Goal: Task Accomplishment & Management: Manage account settings

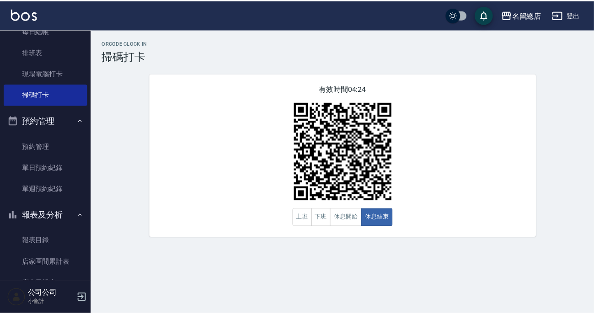
scroll to position [208, 0]
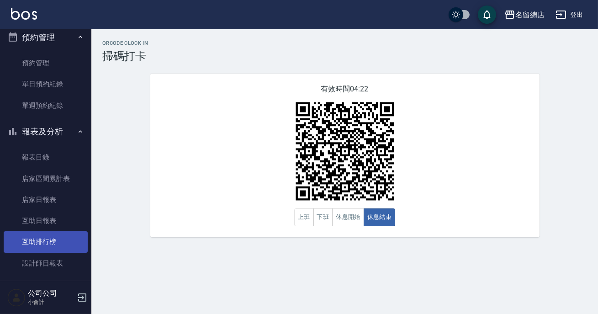
click at [69, 248] on link "互助排行榜" at bounding box center [46, 241] width 84 height 21
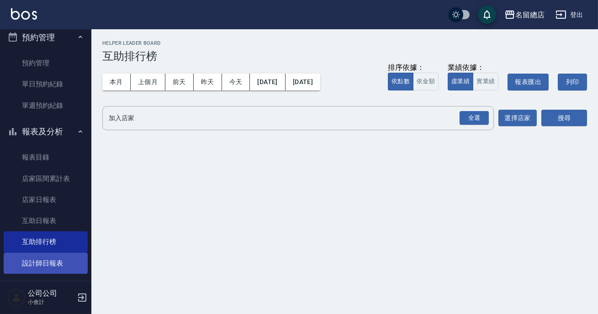
click at [68, 254] on link "設計師日報表" at bounding box center [46, 263] width 84 height 21
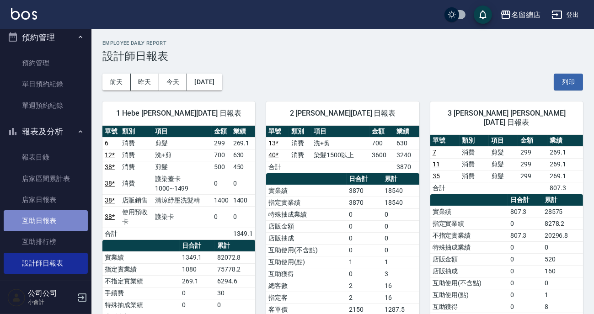
click at [64, 226] on link "互助日報表" at bounding box center [46, 220] width 84 height 21
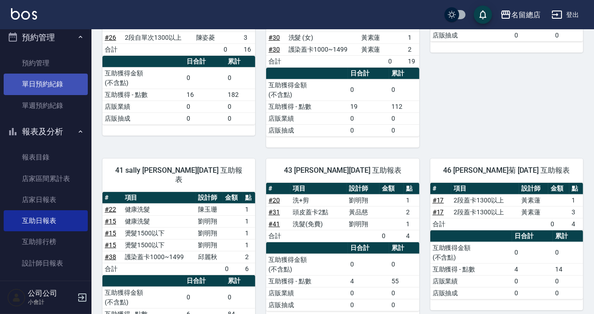
scroll to position [83, 0]
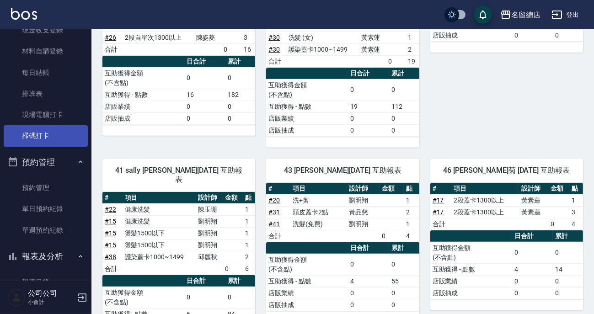
click at [73, 136] on link "掃碼打卡" at bounding box center [46, 135] width 84 height 21
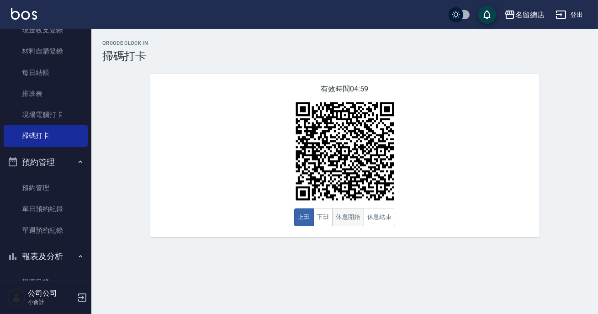
click at [337, 212] on button "休息開始" at bounding box center [348, 217] width 32 height 18
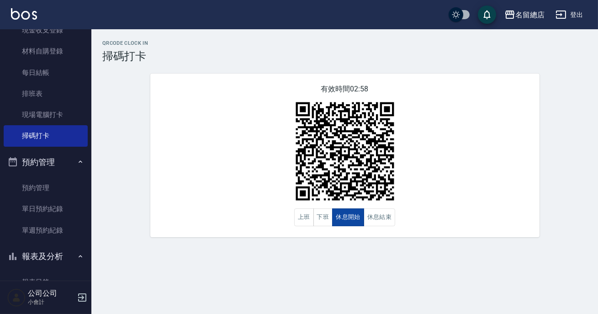
click at [337, 212] on button "休息開始" at bounding box center [348, 217] width 32 height 18
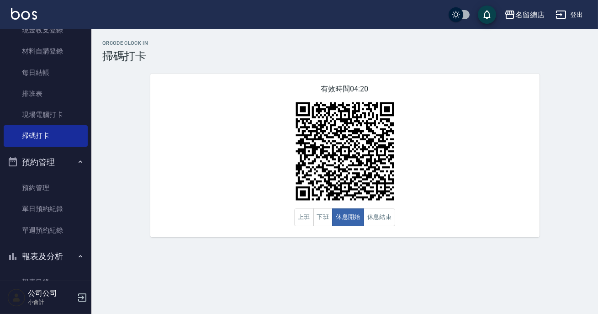
drag, startPoint x: 347, startPoint y: 305, endPoint x: 370, endPoint y: 288, distance: 28.2
click at [355, 301] on div "QRcode Clock In 掃碼打卡 有效時間 04:20 上班 下班 休息開始 休息結束" at bounding box center [299, 157] width 598 height 314
click at [362, 198] on img at bounding box center [345, 151] width 114 height 114
click at [384, 215] on button "休息結束" at bounding box center [380, 217] width 32 height 18
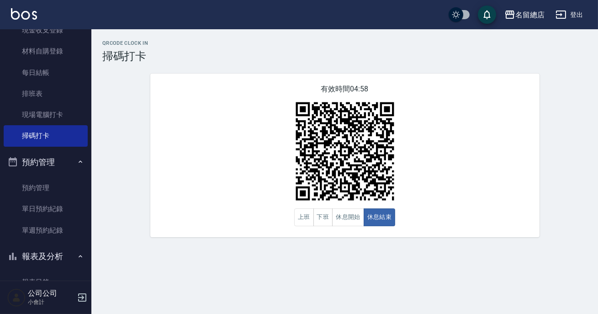
drag, startPoint x: 366, startPoint y: 199, endPoint x: 358, endPoint y: 192, distance: 10.4
click at [366, 198] on img at bounding box center [345, 151] width 114 height 114
click at [355, 218] on button "休息開始" at bounding box center [348, 217] width 32 height 18
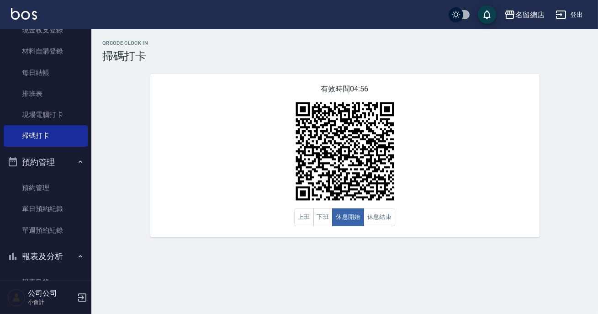
click at [429, 205] on div "有效時間 04:56 上班 下班 休息開始 休息結束" at bounding box center [344, 156] width 389 height 164
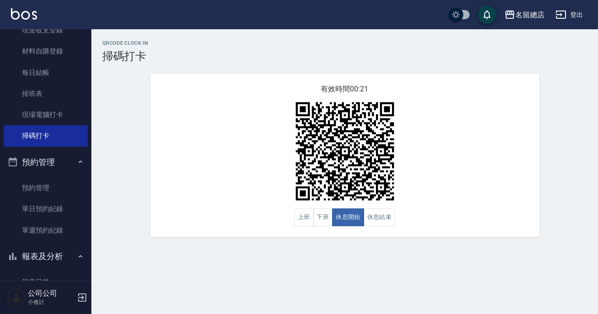
click at [442, 200] on div "有效時間 00:21 上班 下班 休息開始 休息結束" at bounding box center [344, 156] width 389 height 164
click at [384, 218] on button "休息結束" at bounding box center [380, 217] width 32 height 18
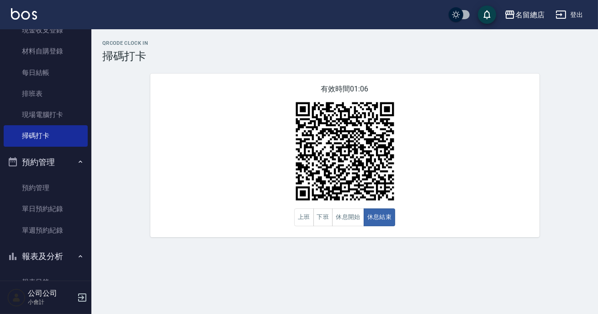
click at [397, 213] on div "有效時間 01:06 上班 下班 休息開始 休息結束" at bounding box center [344, 156] width 389 height 164
click at [349, 221] on button "休息開始" at bounding box center [348, 217] width 32 height 18
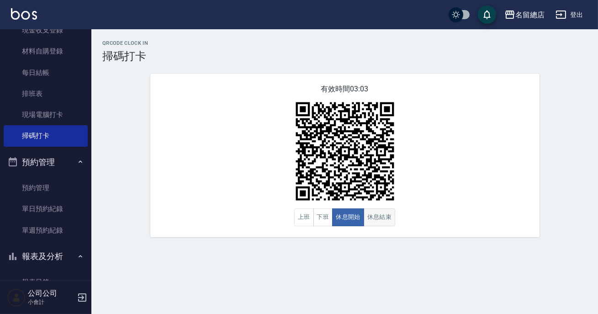
click at [370, 217] on button "休息結束" at bounding box center [380, 217] width 32 height 18
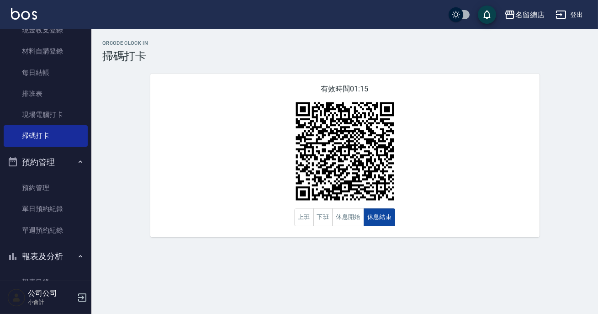
click at [370, 217] on button "休息結束" at bounding box center [380, 217] width 32 height 18
click at [338, 218] on button "休息開始" at bounding box center [348, 217] width 32 height 18
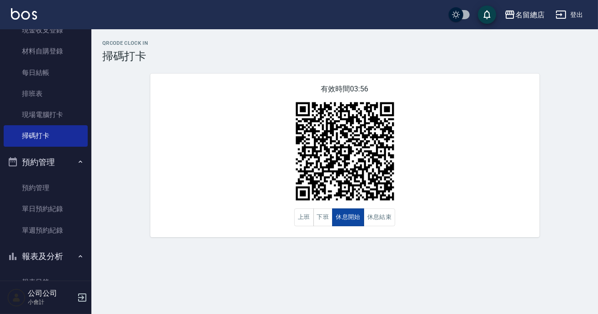
click at [338, 218] on button "休息開始" at bounding box center [348, 217] width 32 height 18
click at [382, 214] on button "休息結束" at bounding box center [380, 217] width 32 height 18
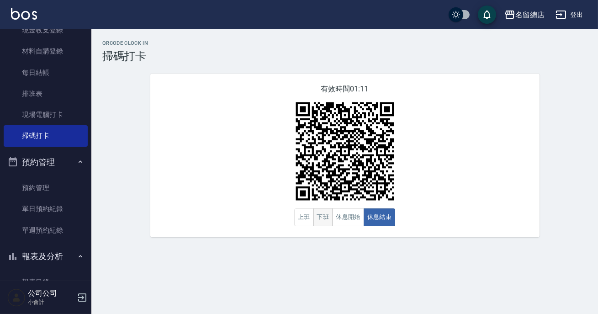
click at [314, 211] on button "下班" at bounding box center [324, 217] width 20 height 18
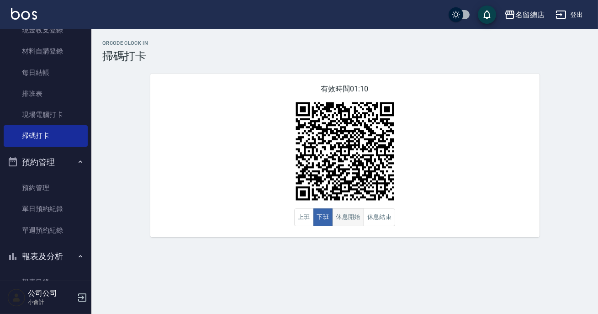
click at [351, 213] on button "休息開始" at bounding box center [348, 217] width 32 height 18
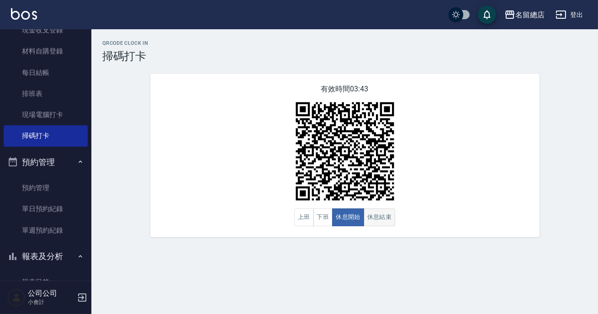
click at [364, 214] on button "休息結束" at bounding box center [380, 217] width 32 height 18
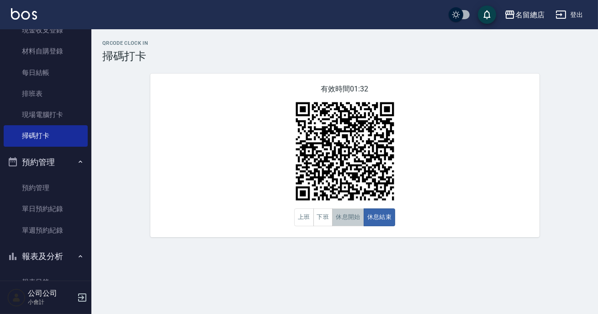
click at [336, 219] on button "休息開始" at bounding box center [348, 217] width 32 height 18
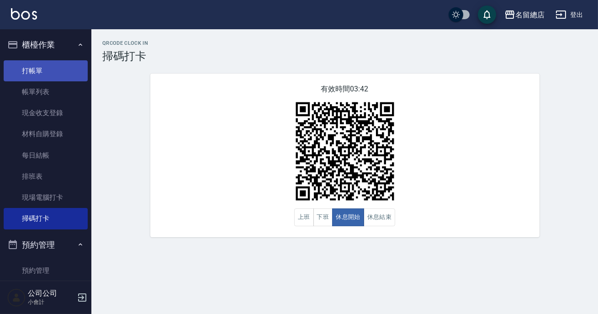
click at [57, 72] on link "打帳單" at bounding box center [46, 70] width 84 height 21
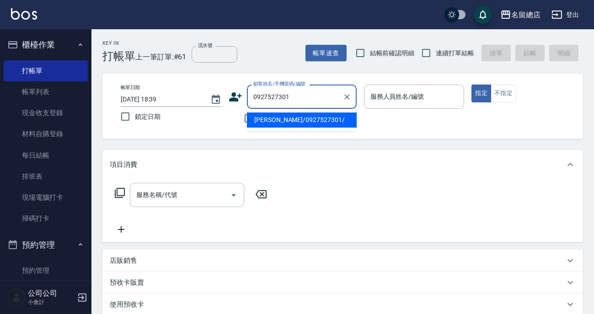
click at [471, 85] on button "指定" at bounding box center [481, 94] width 20 height 18
type input "[PERSON_NAME]/0927527301/"
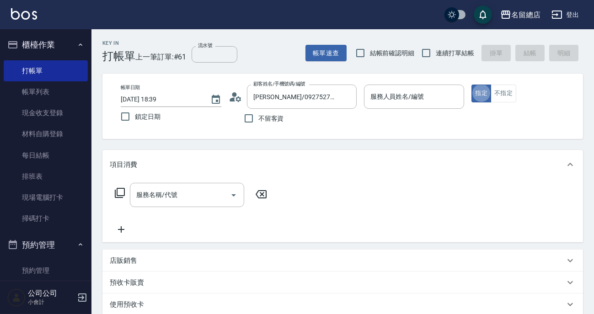
type button "true"
click at [430, 105] on div "服務人員姓名/編號" at bounding box center [414, 97] width 101 height 24
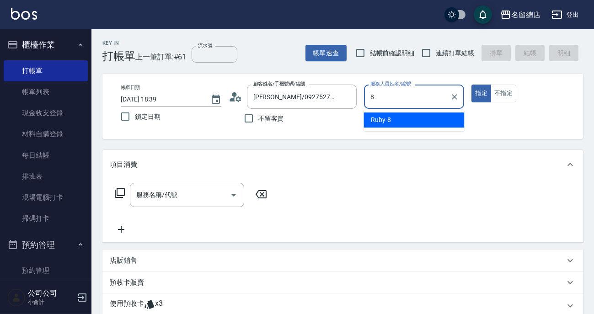
type input "Ruby-8"
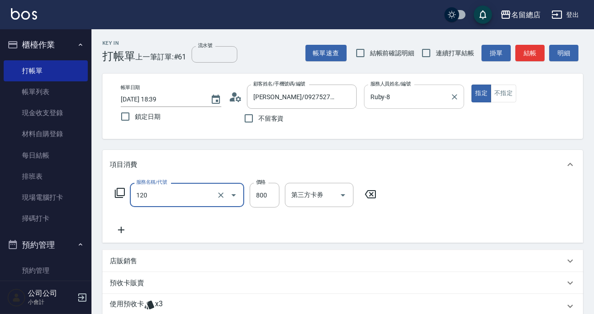
type input "自備頭皮(120)"
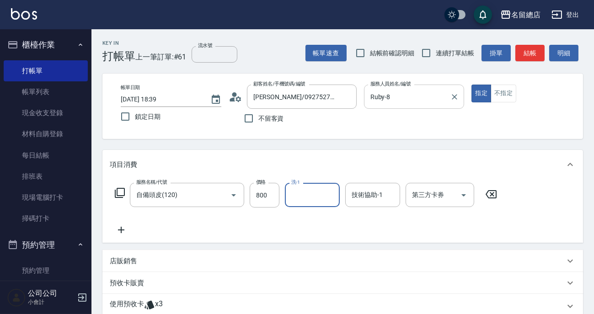
type input "3"
type input "陳予歆-28"
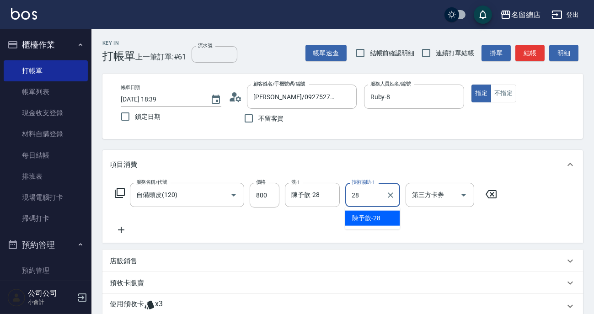
type input "陳予歆-28"
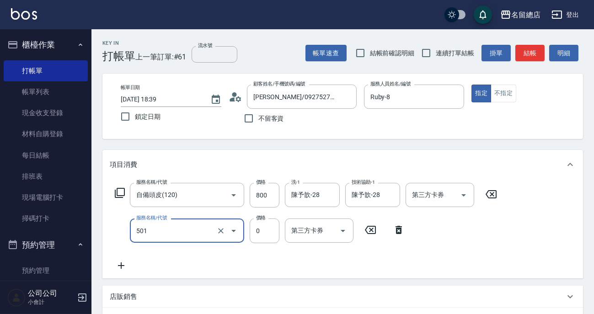
type input "2段蓋卡1300以上(501)"
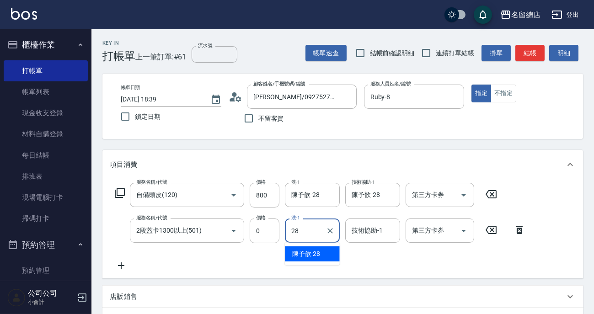
type input "陳予歆-28"
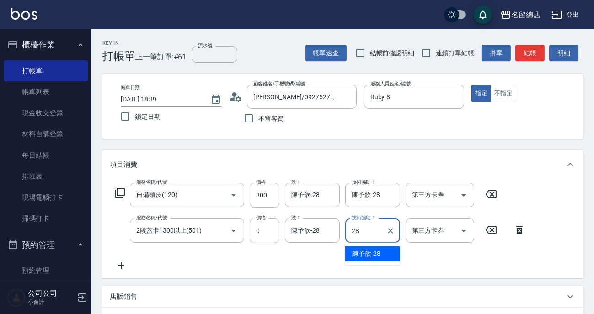
type input "陳予歆-28"
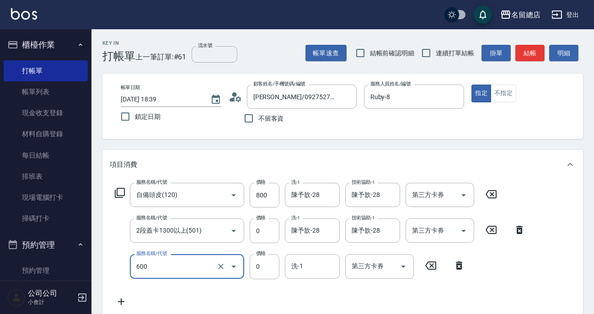
type input "洗髮(免費)(600)"
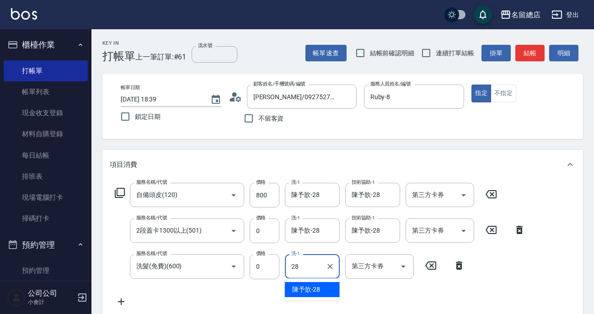
type input "陳予歆-28"
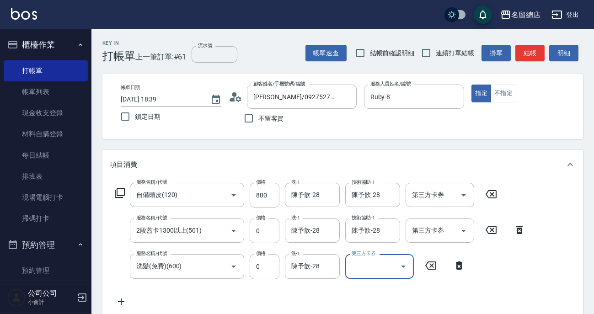
scroll to position [124, 0]
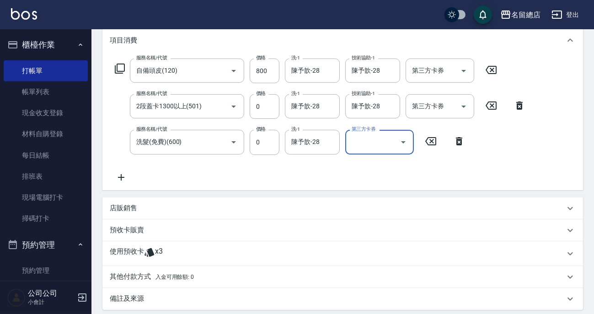
click at [125, 247] on p "使用預收卡" at bounding box center [127, 254] width 34 height 14
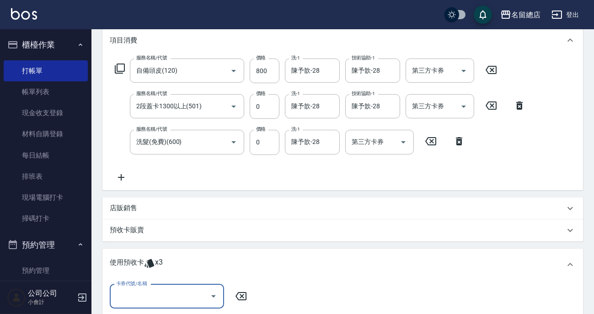
scroll to position [0, 0]
click at [142, 289] on input "卡券代號/名稱" at bounding box center [160, 296] width 92 height 16
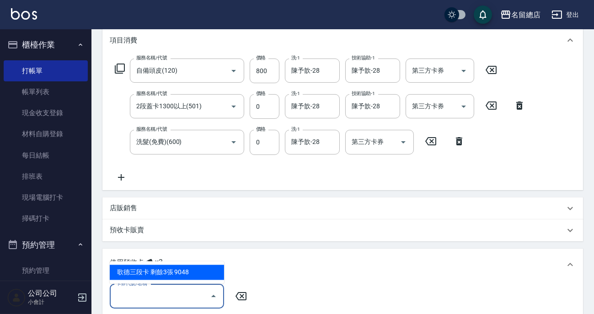
click at [167, 273] on div "歌德三段卡 剩餘3張 9048" at bounding box center [167, 272] width 114 height 15
type input "歌德三段卡 9048"
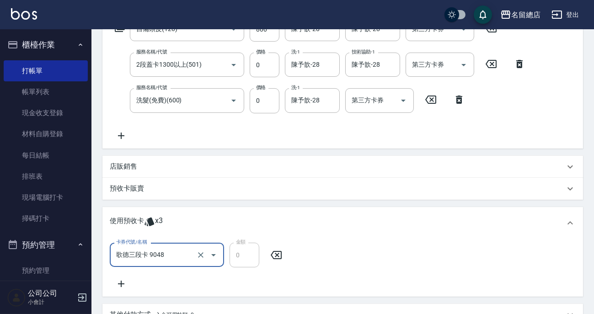
scroll to position [208, 0]
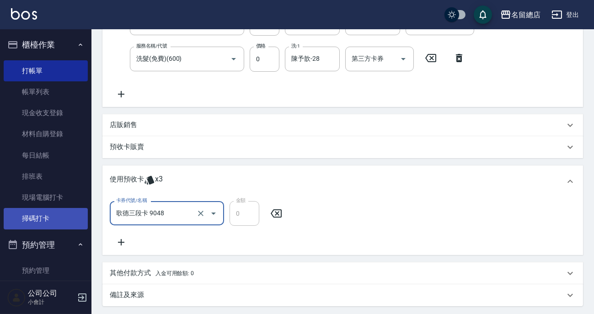
click at [60, 215] on link "掃碼打卡" at bounding box center [46, 218] width 84 height 21
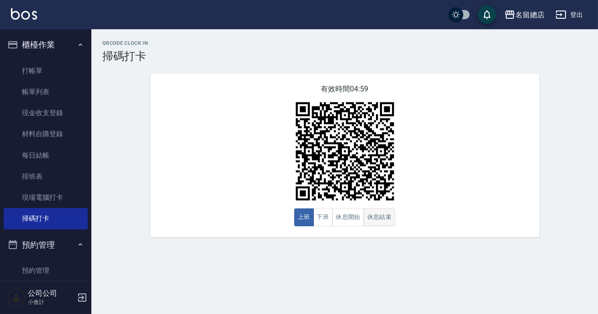
click at [378, 216] on button "休息結束" at bounding box center [380, 217] width 32 height 18
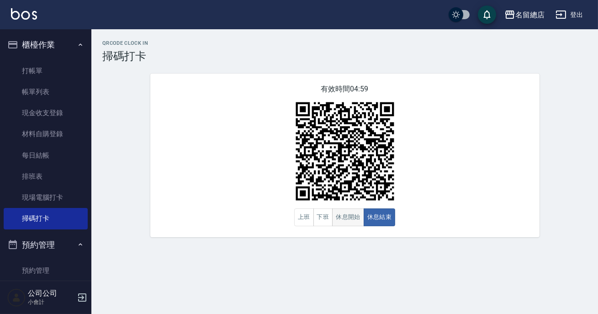
click at [348, 218] on button "休息開始" at bounding box center [348, 217] width 32 height 18
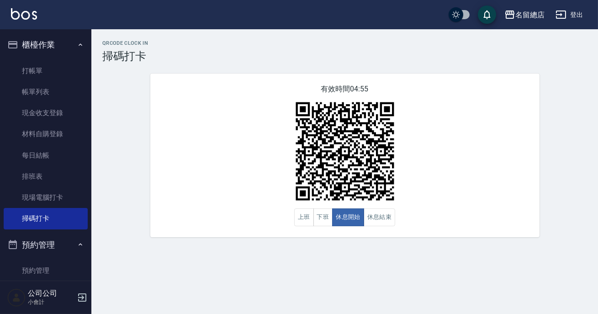
drag, startPoint x: 244, startPoint y: 215, endPoint x: 390, endPoint y: 274, distance: 158.1
click at [289, 246] on div "QRcode Clock In 掃碼打卡 有效時間 04:55 上班 下班 休息開始 休息結束" at bounding box center [344, 138] width 507 height 219
click at [399, 224] on div "有效時間 04:55 上班 下班 休息開始 休息結束" at bounding box center [344, 156] width 389 height 164
click at [385, 218] on button "休息結束" at bounding box center [380, 217] width 32 height 18
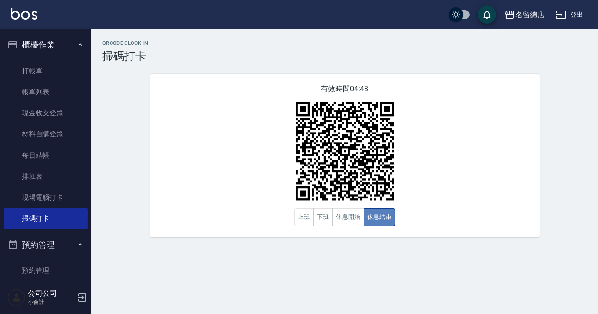
click at [366, 222] on button "休息結束" at bounding box center [380, 217] width 32 height 18
click at [348, 216] on button "休息開始" at bounding box center [348, 217] width 32 height 18
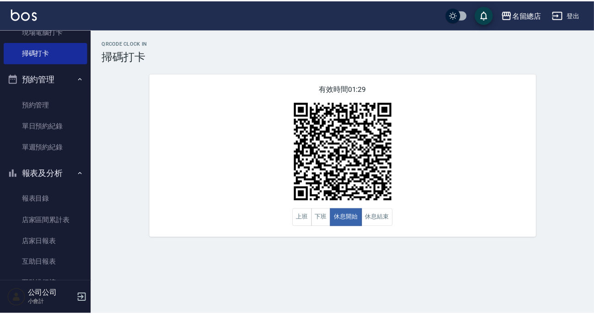
scroll to position [285, 0]
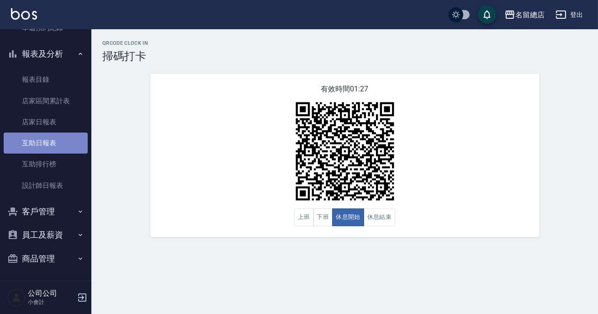
click at [77, 137] on link "互助日報表" at bounding box center [46, 143] width 84 height 21
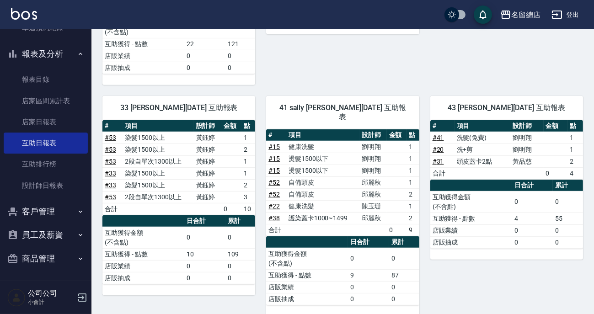
scroll to position [811, 0]
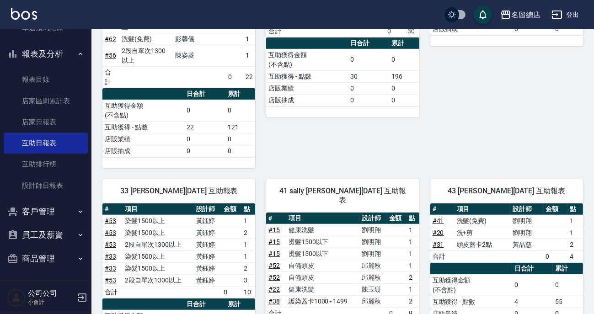
drag, startPoint x: 335, startPoint y: 248, endPoint x: 293, endPoint y: 192, distance: 70.8
click at [293, 248] on td "燙髮1500以下" at bounding box center [322, 254] width 73 height 12
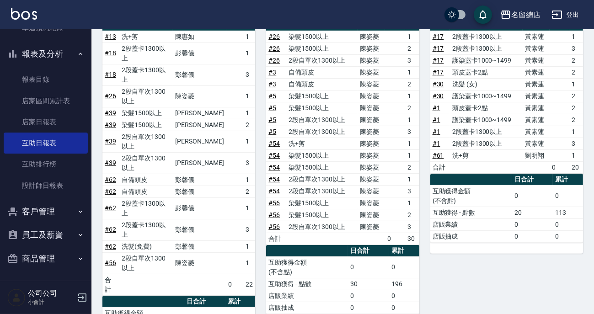
scroll to position [644, 0]
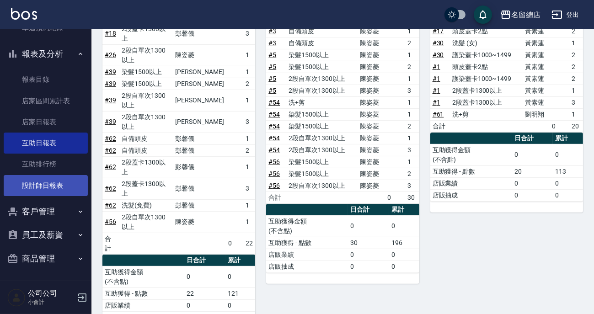
click at [62, 178] on link "設計師日報表" at bounding box center [46, 185] width 84 height 21
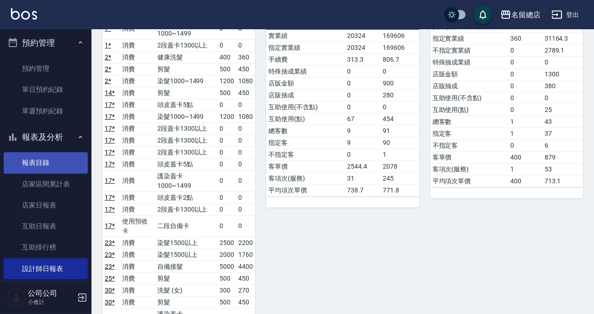
scroll to position [160, 0]
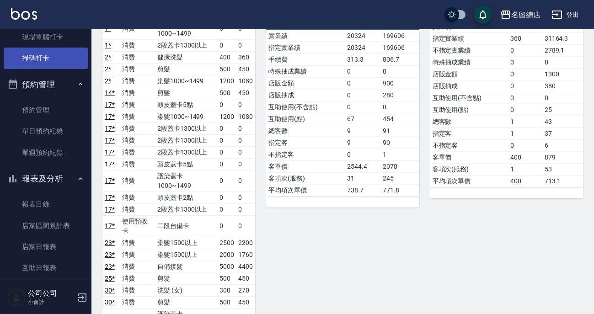
click at [51, 58] on link "掃碼打卡" at bounding box center [46, 58] width 84 height 21
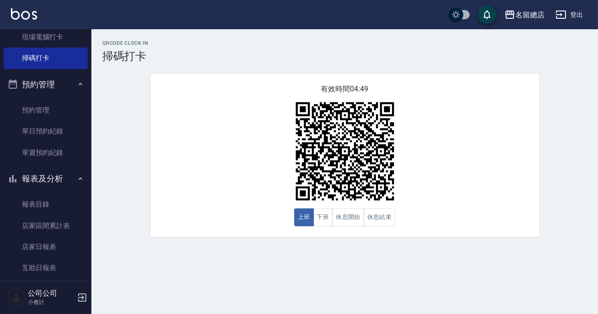
click at [339, 266] on div "QRcode Clock In 掃碼打卡 有效時間 04:49 上班 下班 休息開始 休息結束" at bounding box center [299, 157] width 598 height 314
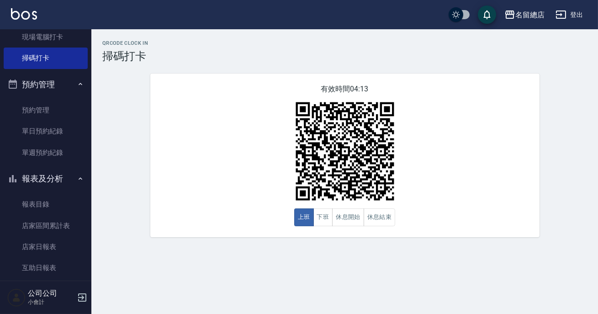
drag, startPoint x: 474, startPoint y: 164, endPoint x: 493, endPoint y: 160, distance: 19.6
click at [493, 160] on div "有效時間 04:13 上班 下班 休息開始 休息結束" at bounding box center [344, 156] width 389 height 164
drag, startPoint x: 270, startPoint y: 245, endPoint x: 319, endPoint y: 230, distance: 51.8
click at [271, 246] on div "QRcode Clock In 掃碼打卡 有效時間 04:13 上班 下班 休息開始 休息結束" at bounding box center [344, 138] width 507 height 219
click at [379, 208] on img at bounding box center [345, 151] width 114 height 114
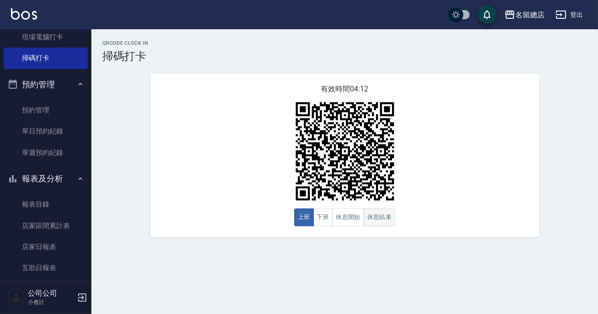
click at [380, 212] on button "休息結束" at bounding box center [380, 217] width 32 height 18
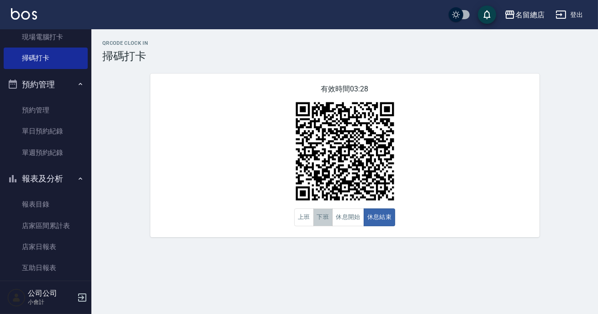
click at [319, 222] on button "下班" at bounding box center [324, 217] width 20 height 18
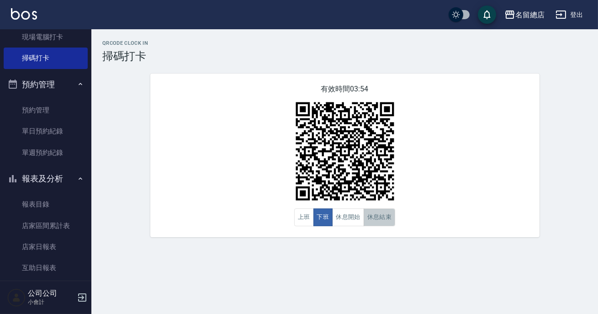
click at [391, 215] on button "休息結束" at bounding box center [380, 217] width 32 height 18
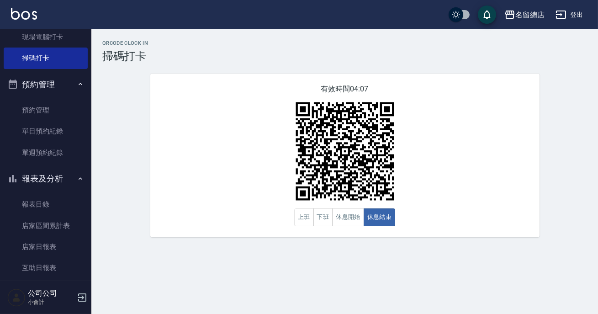
click at [280, 57] on div "QRcode Clock In 掃碼打卡" at bounding box center [344, 51] width 485 height 22
click at [346, 228] on div "有效時間 04:04 上班 下班 休息開始 休息結束" at bounding box center [344, 156] width 389 height 164
click at [348, 225] on button "休息開始" at bounding box center [348, 217] width 32 height 18
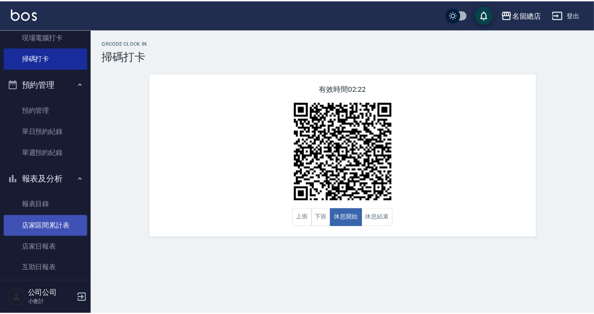
scroll to position [285, 0]
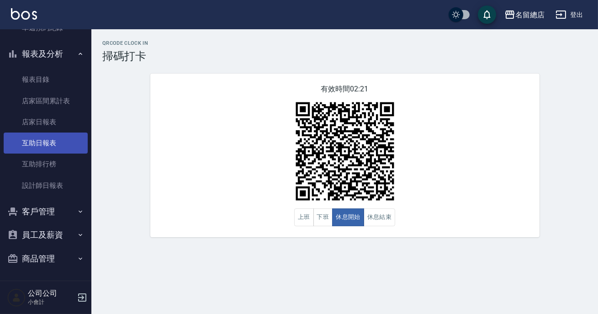
click at [51, 140] on link "互助日報表" at bounding box center [46, 143] width 84 height 21
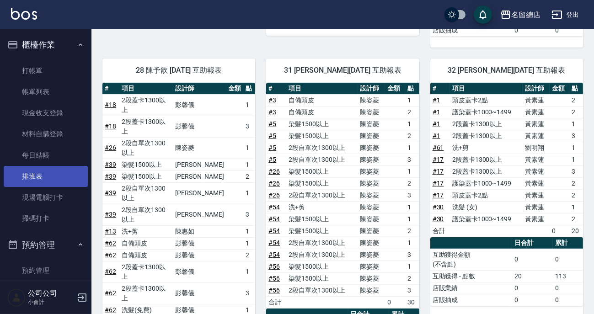
scroll to position [457, 0]
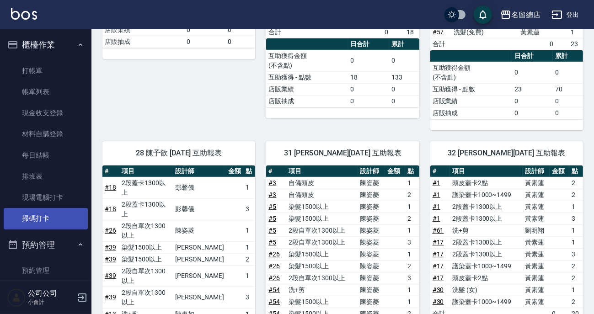
click at [41, 214] on link "掃碼打卡" at bounding box center [46, 218] width 84 height 21
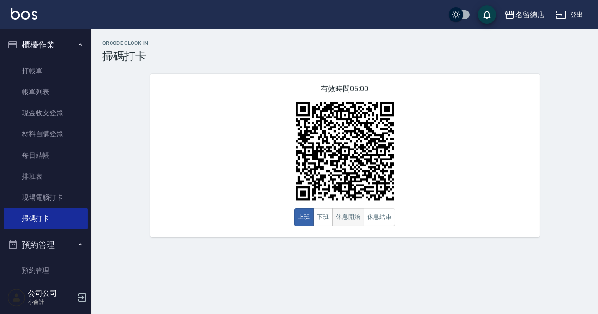
click at [342, 212] on button "休息開始" at bounding box center [348, 217] width 32 height 18
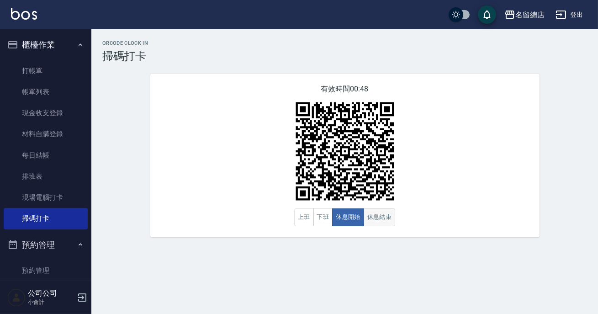
click at [388, 221] on button "休息結束" at bounding box center [380, 217] width 32 height 18
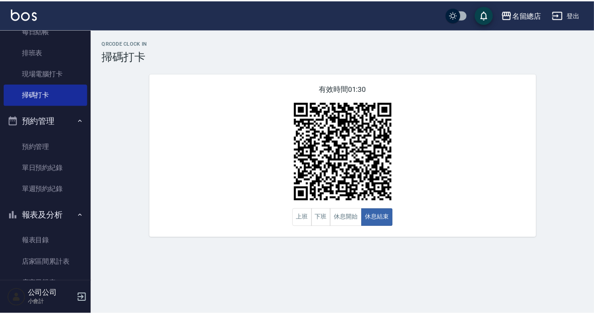
scroll to position [166, 0]
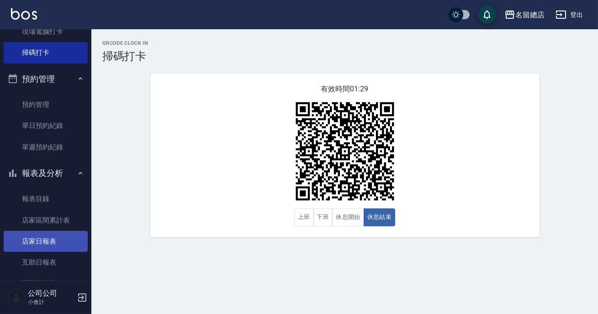
drag, startPoint x: 44, startPoint y: 255, endPoint x: 59, endPoint y: 243, distance: 19.8
click at [43, 255] on link "互助日報表" at bounding box center [46, 262] width 84 height 21
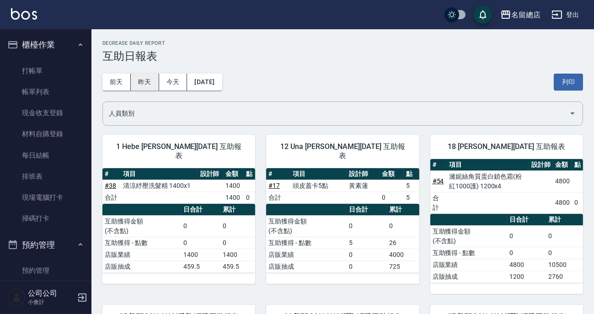
click at [151, 79] on button "昨天" at bounding box center [145, 82] width 28 height 17
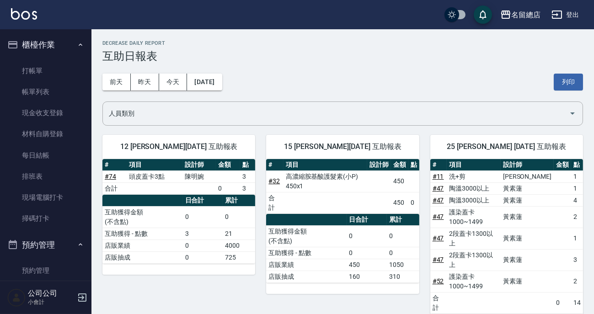
click at [66, 39] on button "櫃檯作業" at bounding box center [46, 45] width 84 height 24
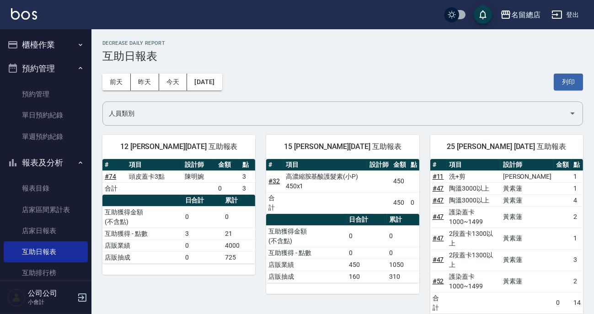
click at [68, 162] on button "報表及分析" at bounding box center [46, 163] width 84 height 24
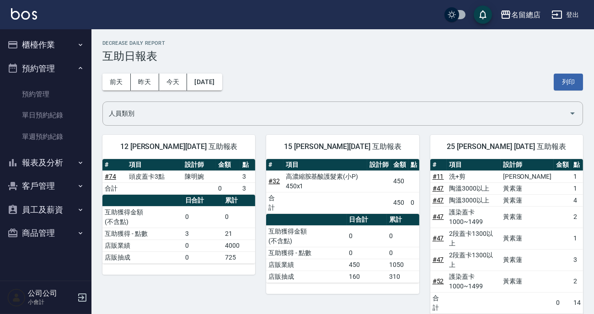
click at [62, 73] on button "預約管理" at bounding box center [46, 69] width 84 height 24
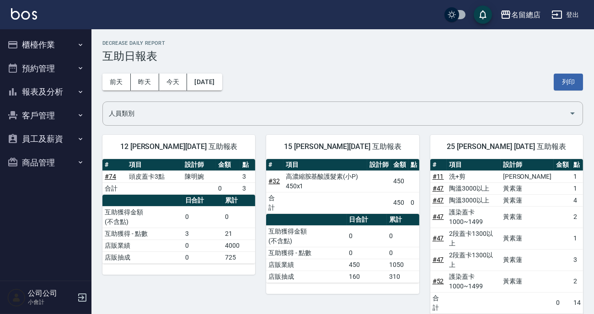
click at [64, 47] on button "櫃檯作業" at bounding box center [46, 45] width 84 height 24
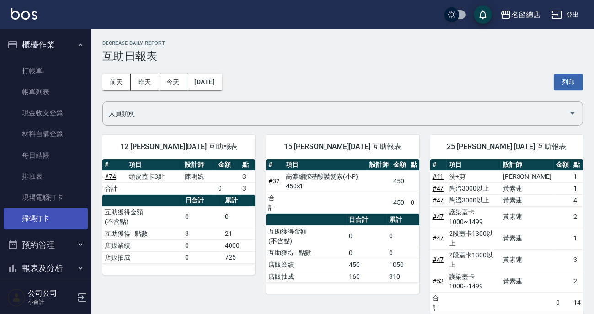
click at [48, 215] on link "掃碼打卡" at bounding box center [46, 218] width 84 height 21
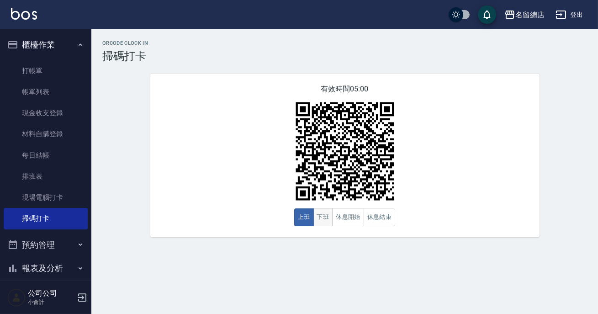
click at [325, 218] on button "下班" at bounding box center [324, 217] width 20 height 18
